Goal: Task Accomplishment & Management: Manage account settings

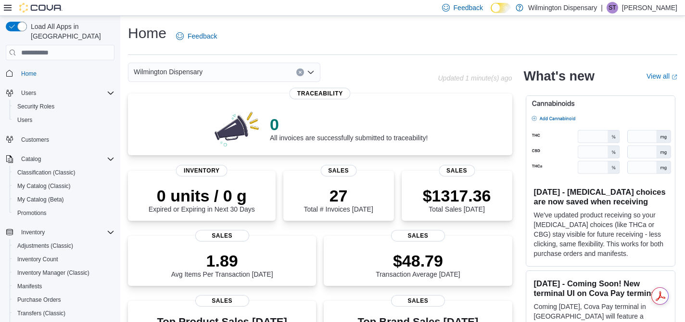
click at [241, 72] on div "Wilmington Dispensary" at bounding box center [224, 72] width 193 height 19
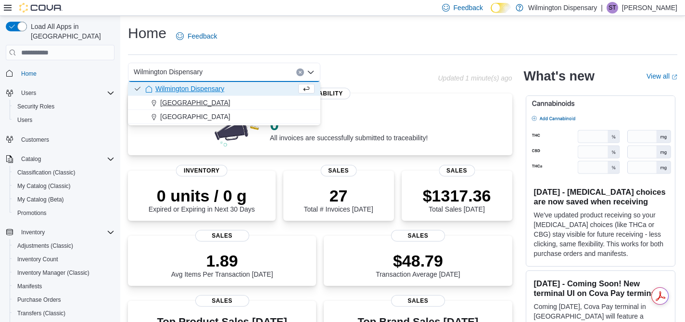
click at [234, 98] on div "[GEOGRAPHIC_DATA]" at bounding box center [229, 103] width 169 height 10
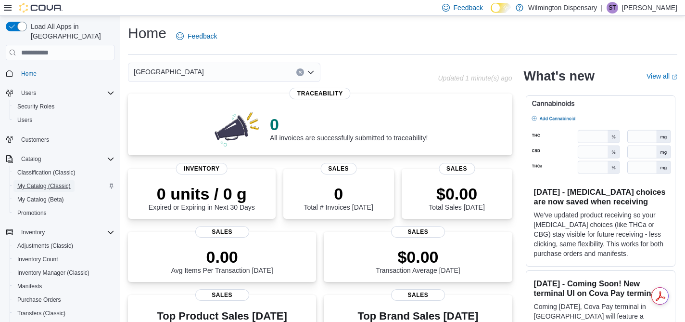
click at [48, 182] on span "My Catalog (Classic)" at bounding box center [43, 186] width 53 height 8
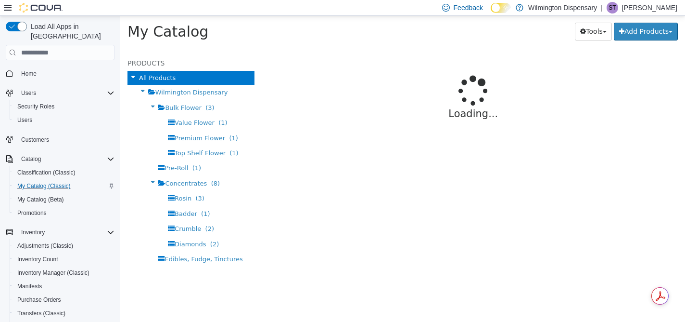
select select "**********"
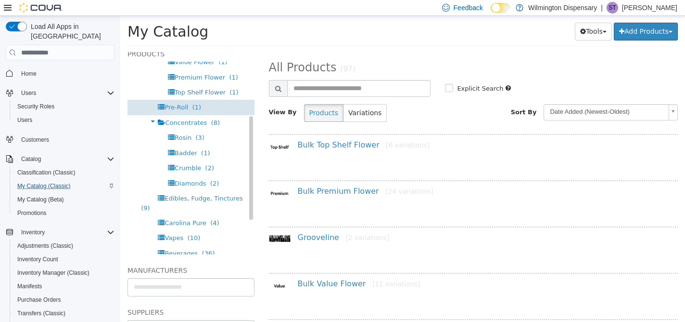
scroll to position [38, 0]
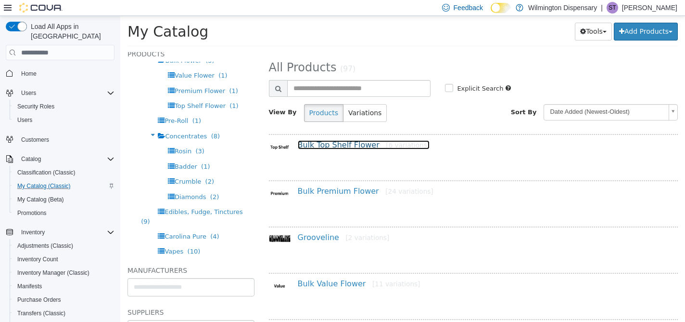
click at [350, 142] on link "Bulk Top Shelf Flower [6 variations]" at bounding box center [364, 144] width 132 height 9
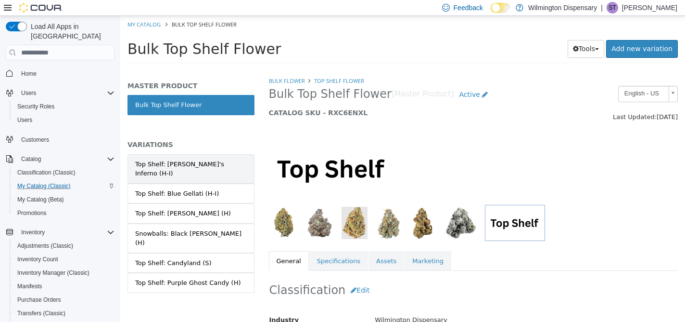
click at [203, 165] on div "Top Shelf: Dante's Inferno (H-I)" at bounding box center [191, 168] width 112 height 19
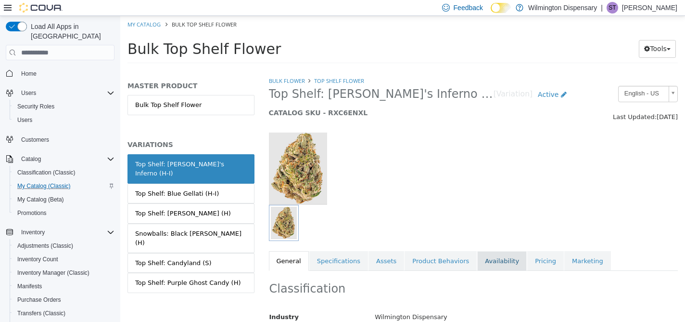
click at [494, 268] on link "Availability" at bounding box center [503, 261] width 50 height 20
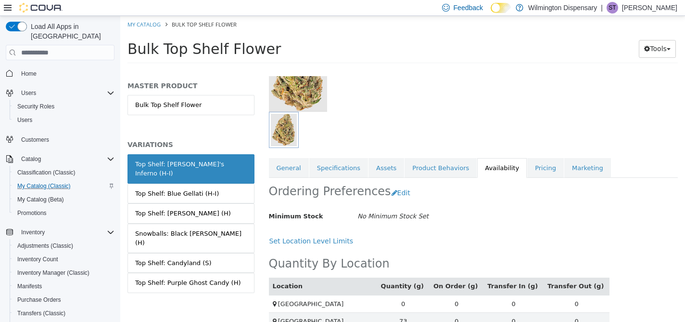
scroll to position [112, 0]
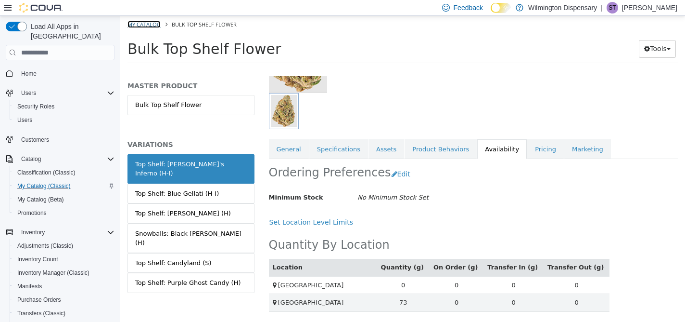
click at [155, 26] on link "My Catalog" at bounding box center [144, 24] width 33 height 7
select select "**********"
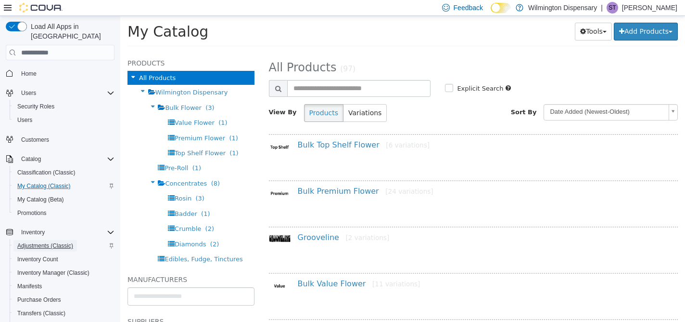
click at [65, 242] on span "Adjustments (Classic)" at bounding box center [45, 246] width 56 height 8
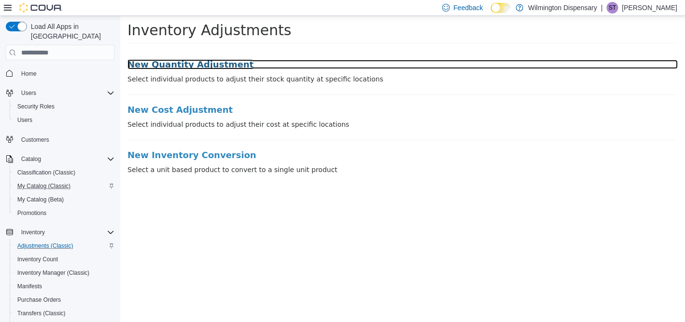
click at [167, 63] on h3 "New Quantity Adjustment" at bounding box center [403, 65] width 551 height 10
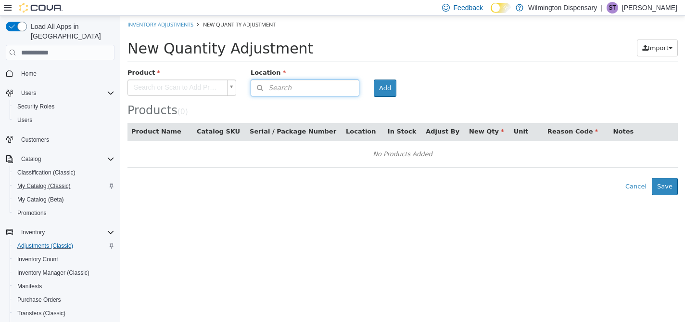
click at [335, 86] on button "Search" at bounding box center [305, 87] width 109 height 17
type input "***"
click at [348, 88] on span at bounding box center [350, 88] width 17 height 17
click at [224, 61] on div "New Quantity Adjustment Import Inventory Export (.CSV) Package List (.TXT)" at bounding box center [403, 50] width 551 height 22
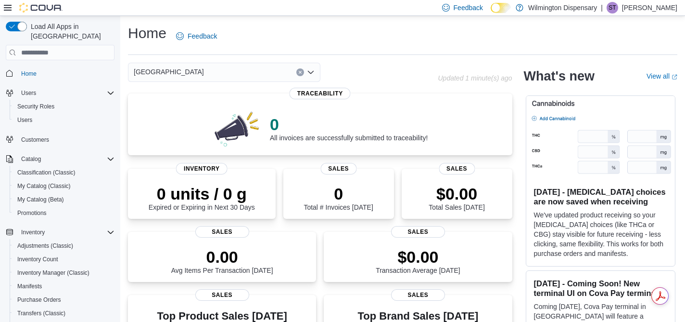
click at [188, 74] on div "[GEOGRAPHIC_DATA]" at bounding box center [224, 72] width 193 height 19
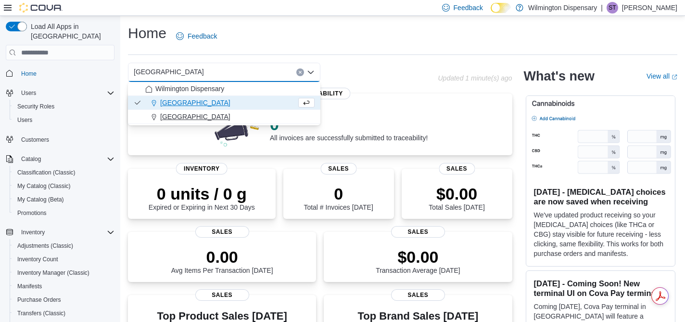
click at [189, 112] on span "[GEOGRAPHIC_DATA]" at bounding box center [195, 117] width 70 height 10
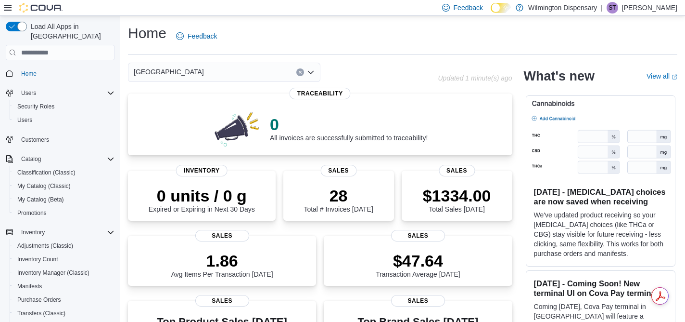
click at [207, 66] on div "Market Street Combo box. Selected. [GEOGRAPHIC_DATA]. Press Backspace to delete…" at bounding box center [224, 72] width 193 height 19
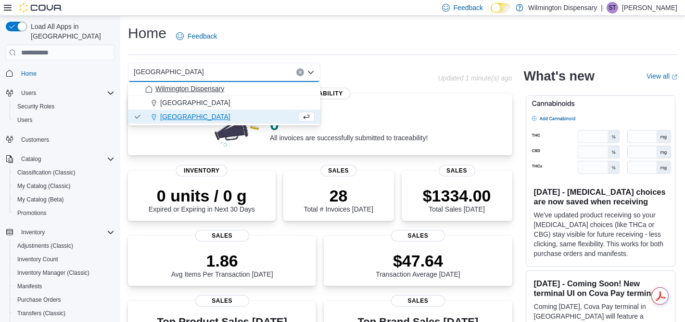
click at [200, 85] on span "Wilmington Dispensary" at bounding box center [189, 89] width 69 height 10
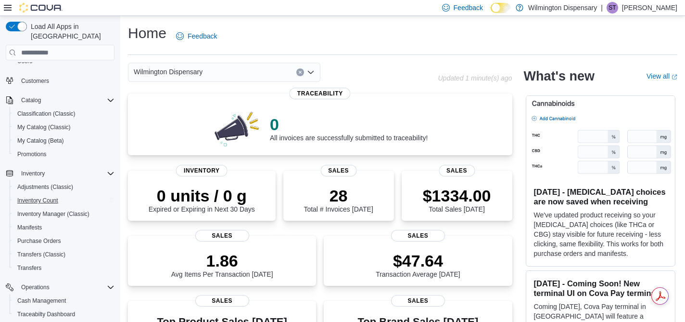
scroll to position [61, 0]
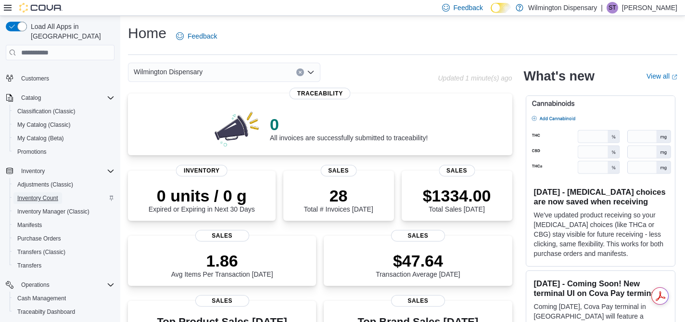
click at [52, 194] on span "Inventory Count" at bounding box center [37, 198] width 41 height 8
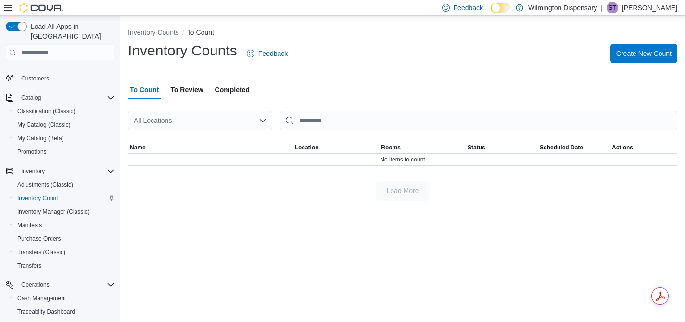
click at [186, 117] on div "All Locations" at bounding box center [200, 120] width 144 height 19
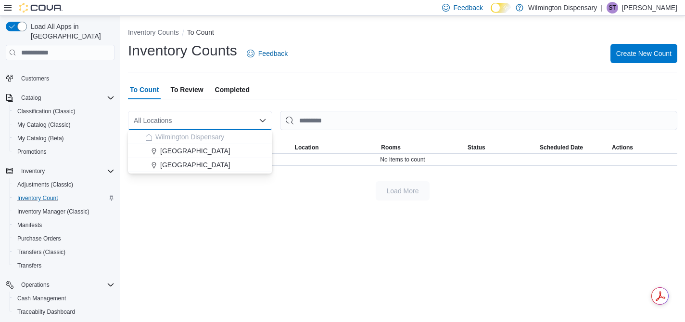
click at [186, 151] on span "[GEOGRAPHIC_DATA]" at bounding box center [195, 151] width 70 height 10
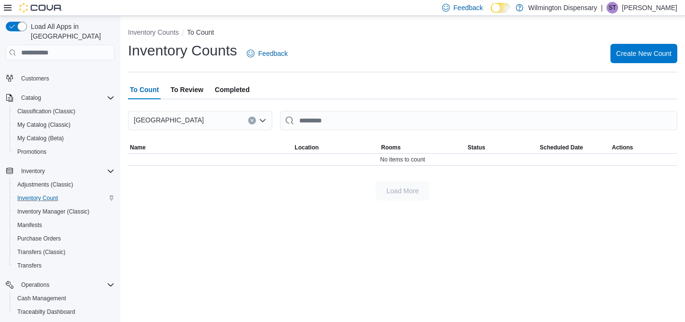
click at [218, 114] on div "[GEOGRAPHIC_DATA] Combo box. Selected. [GEOGRAPHIC_DATA]. Press Backspace to [G…" at bounding box center [200, 120] width 144 height 19
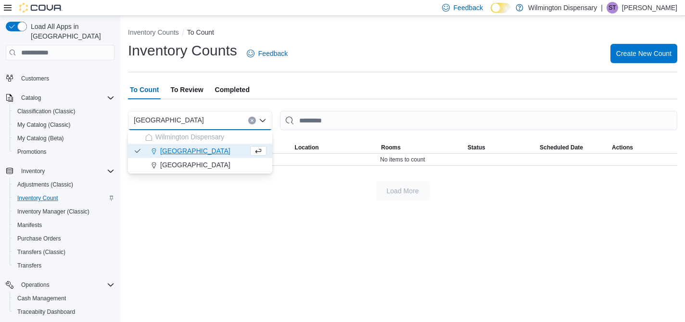
click at [326, 96] on div "To Count To Review Completed" at bounding box center [403, 89] width 550 height 19
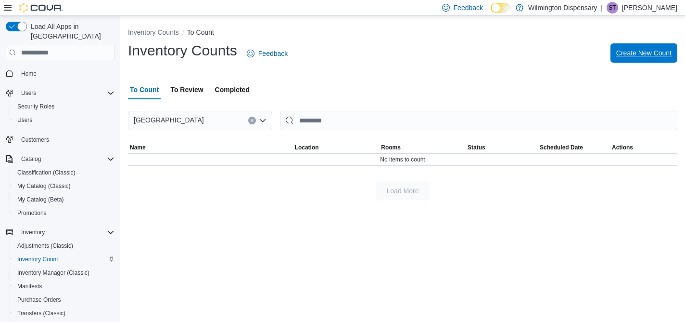
click at [643, 46] on span "Create New Count" at bounding box center [644, 52] width 55 height 19
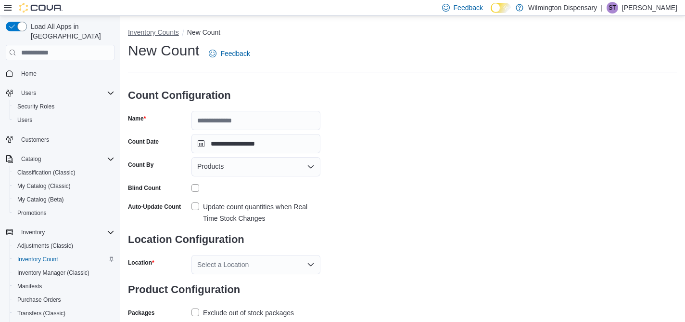
click at [167, 32] on button "Inventory Counts" at bounding box center [153, 32] width 51 height 8
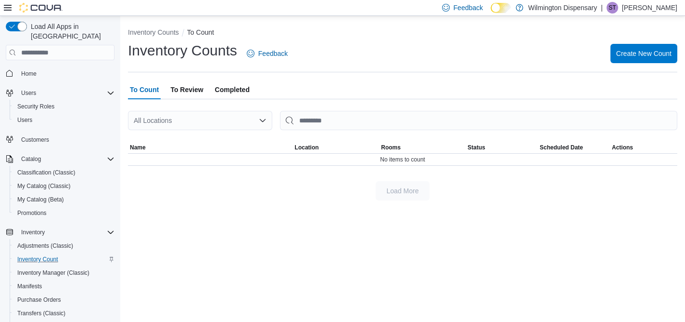
click at [240, 119] on div "All Locations" at bounding box center [200, 120] width 144 height 19
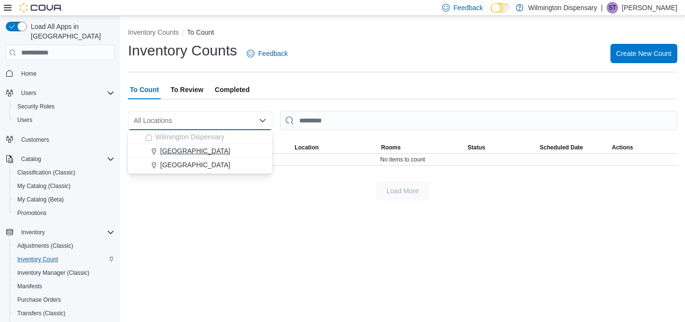
click at [221, 152] on div "[GEOGRAPHIC_DATA]" at bounding box center [205, 151] width 121 height 10
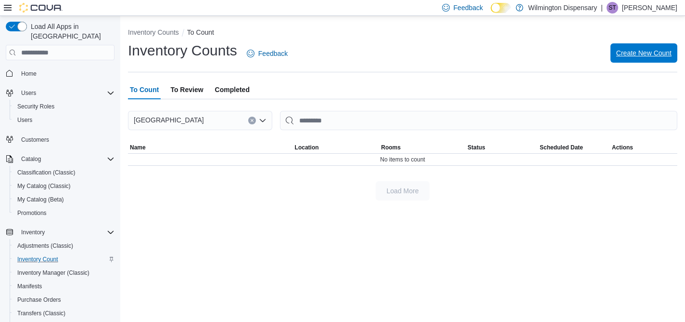
click at [650, 60] on span "Create New Count" at bounding box center [644, 52] width 55 height 19
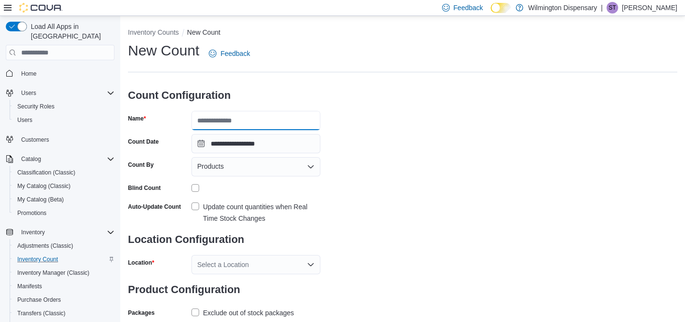
click at [270, 126] on input "Name" at bounding box center [256, 120] width 129 height 19
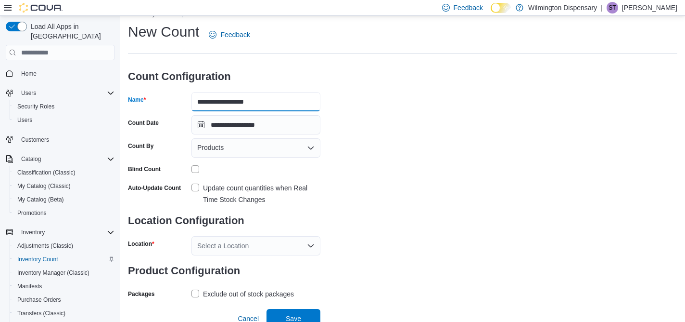
scroll to position [25, 0]
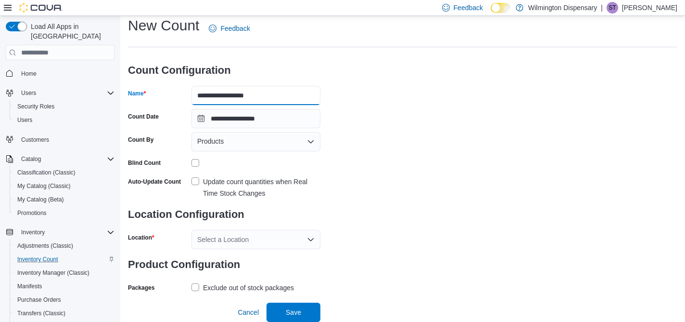
type input "**********"
click at [286, 235] on div "Select a Location" at bounding box center [256, 239] width 129 height 19
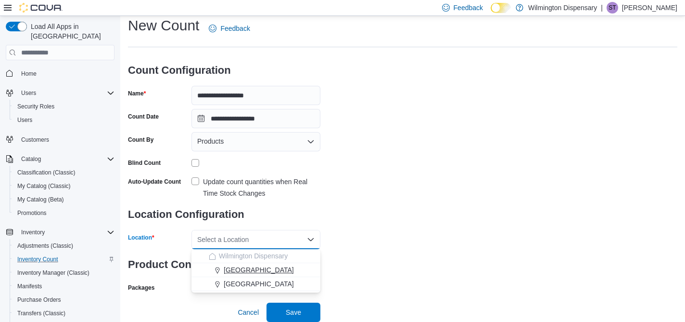
click at [277, 268] on div "[GEOGRAPHIC_DATA]" at bounding box center [262, 270] width 106 height 10
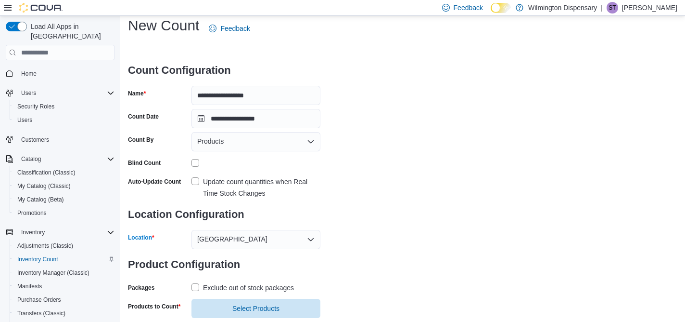
scroll to position [48, 0]
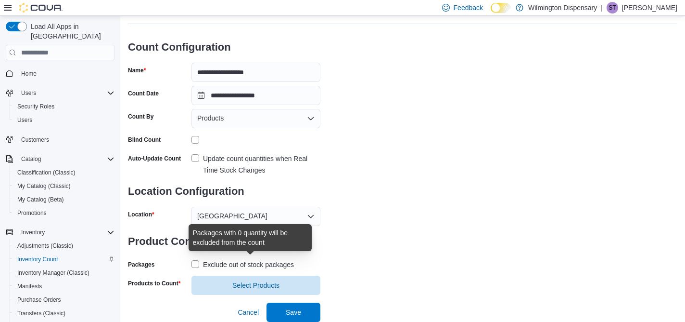
click at [252, 265] on div "Exclude out of stock packages" at bounding box center [248, 264] width 91 height 12
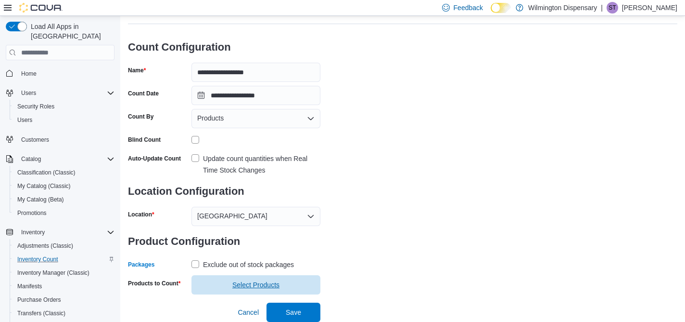
click at [255, 286] on span "Select Products" at bounding box center [256, 285] width 47 height 10
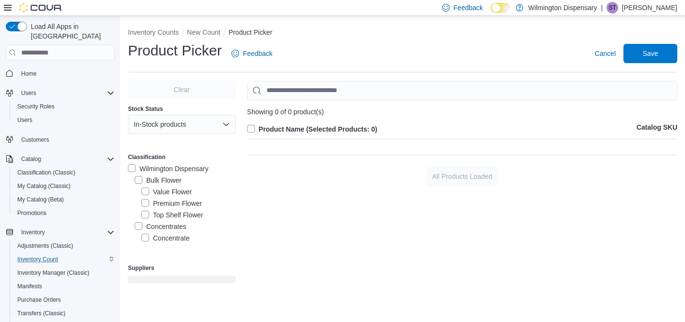
click at [133, 168] on label "Wilmington Dispensary" at bounding box center [168, 169] width 80 height 12
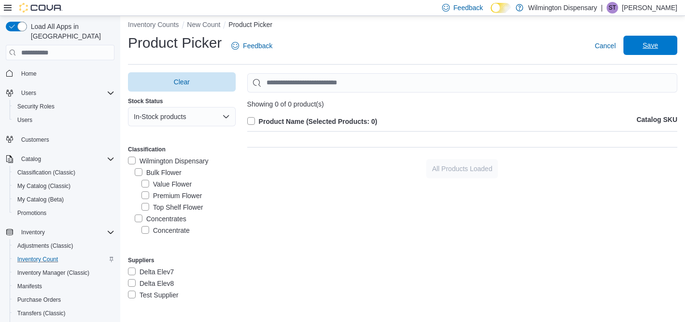
click at [648, 45] on span "Save" at bounding box center [650, 45] width 15 height 10
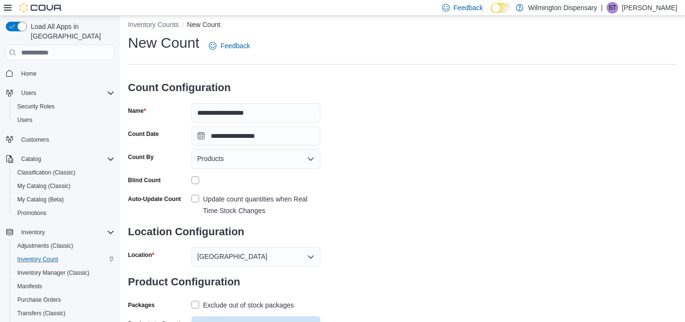
scroll to position [48, 0]
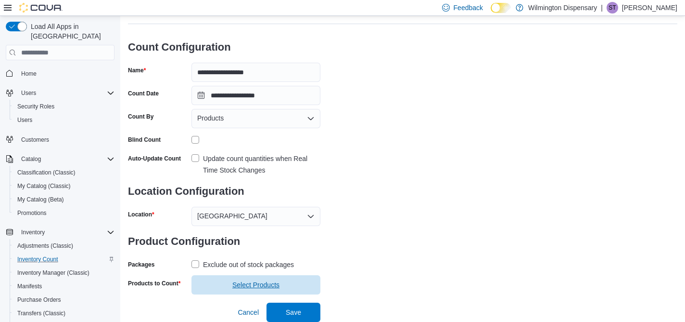
click at [265, 288] on span "Select Products" at bounding box center [256, 285] width 47 height 10
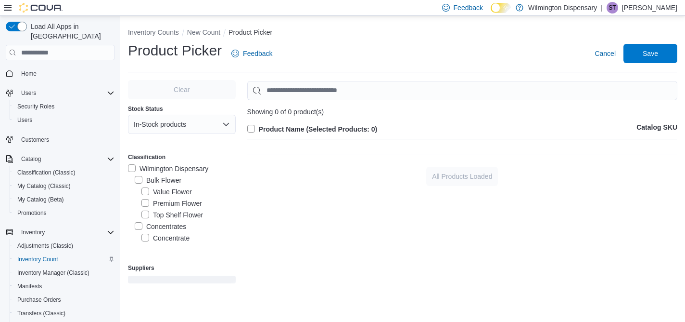
click at [133, 166] on label "Wilmington Dispensary" at bounding box center [168, 169] width 80 height 12
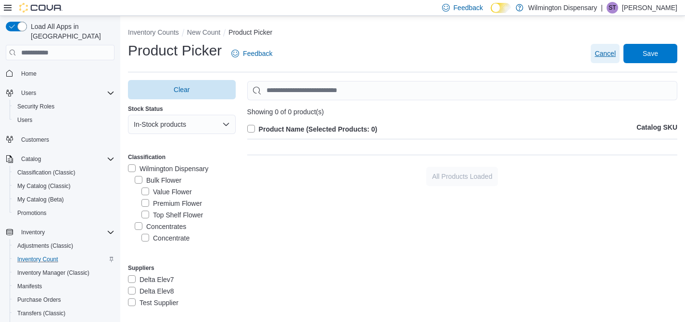
click at [604, 58] on span "Cancel" at bounding box center [605, 53] width 21 height 19
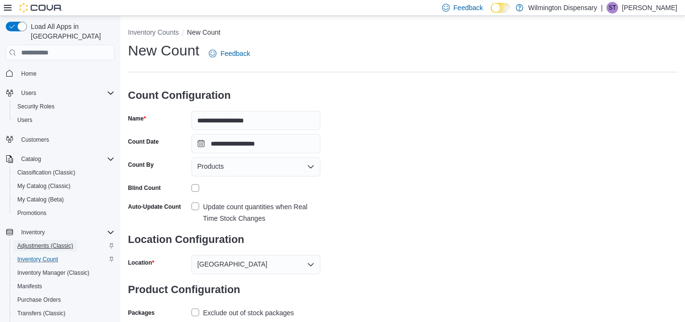
click at [43, 242] on span "Adjustments (Classic)" at bounding box center [45, 246] width 56 height 8
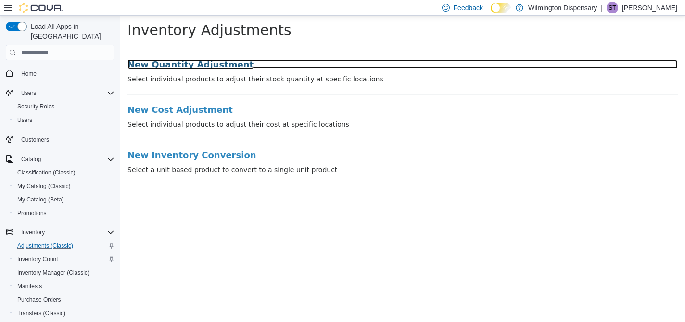
click at [182, 67] on h3 "New Quantity Adjustment" at bounding box center [403, 65] width 551 height 10
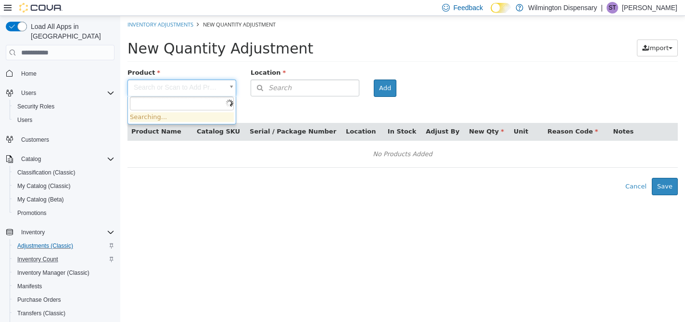
click at [202, 90] on body "× Inventory Adjustments New Quantity Adjustment New Quantity Adjustment Import …" at bounding box center [402, 105] width 565 height 179
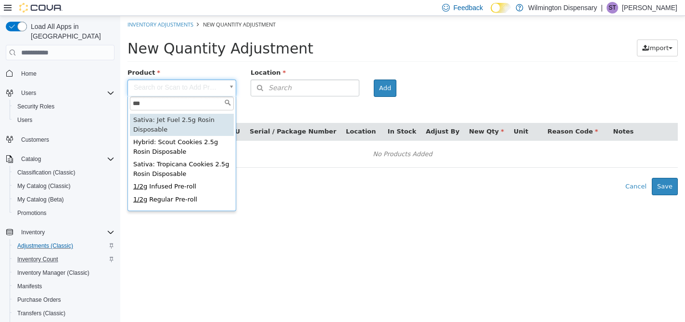
scroll to position [85, 0]
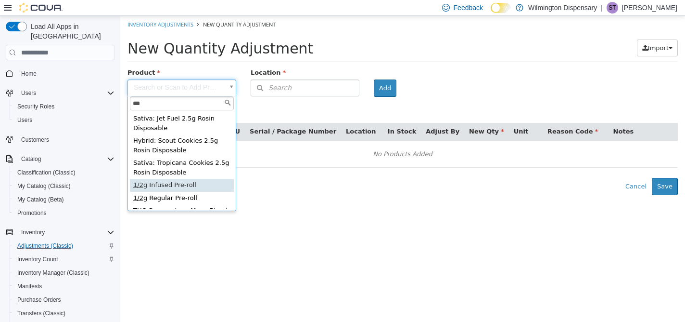
type input "***"
type input "**********"
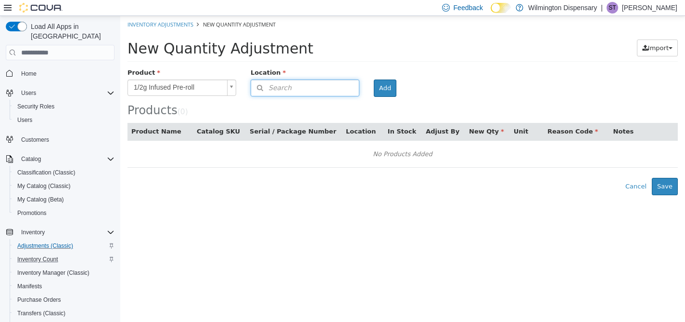
click at [328, 88] on button "Search" at bounding box center [305, 87] width 109 height 17
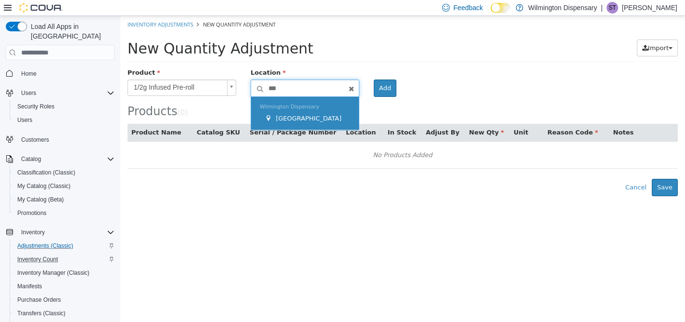
type input "***"
click at [323, 120] on div "[GEOGRAPHIC_DATA]" at bounding box center [308, 119] width 86 height 10
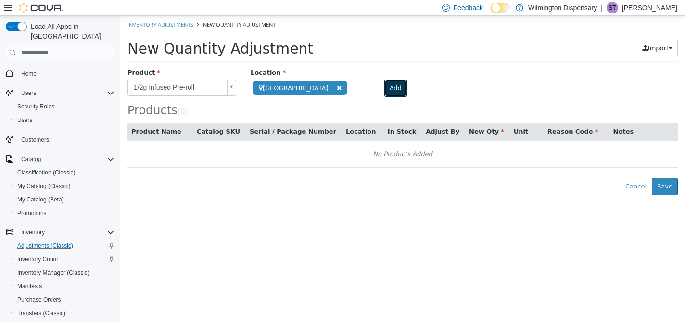
click at [385, 88] on button "Add" at bounding box center [396, 87] width 23 height 17
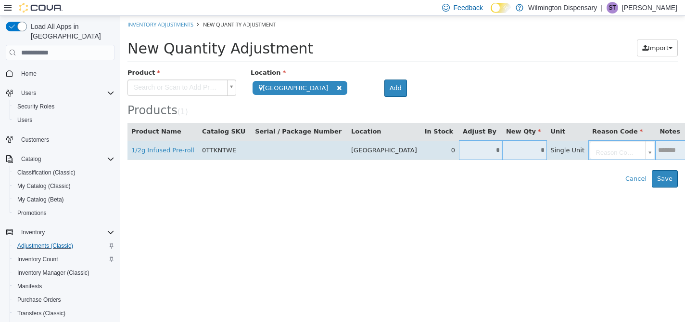
click at [685, 151] on icon "button" at bounding box center [694, 149] width 5 height 7
